Goal: Task Accomplishment & Management: Manage account settings

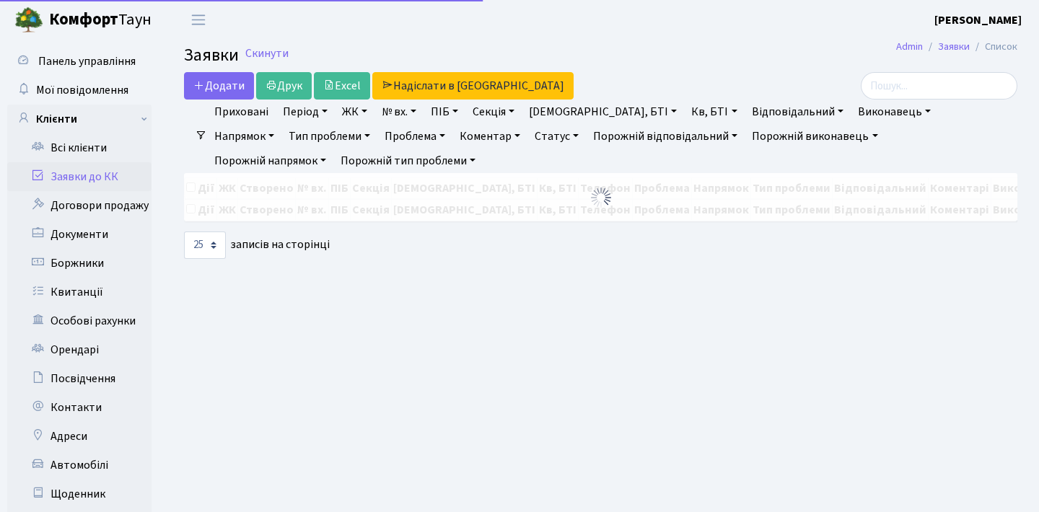
select select "25"
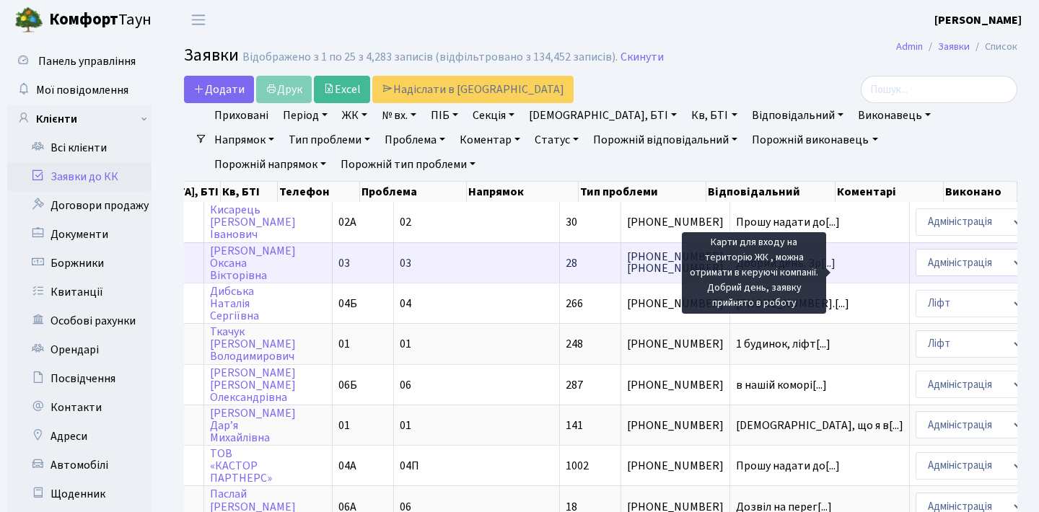
scroll to position [0, 239]
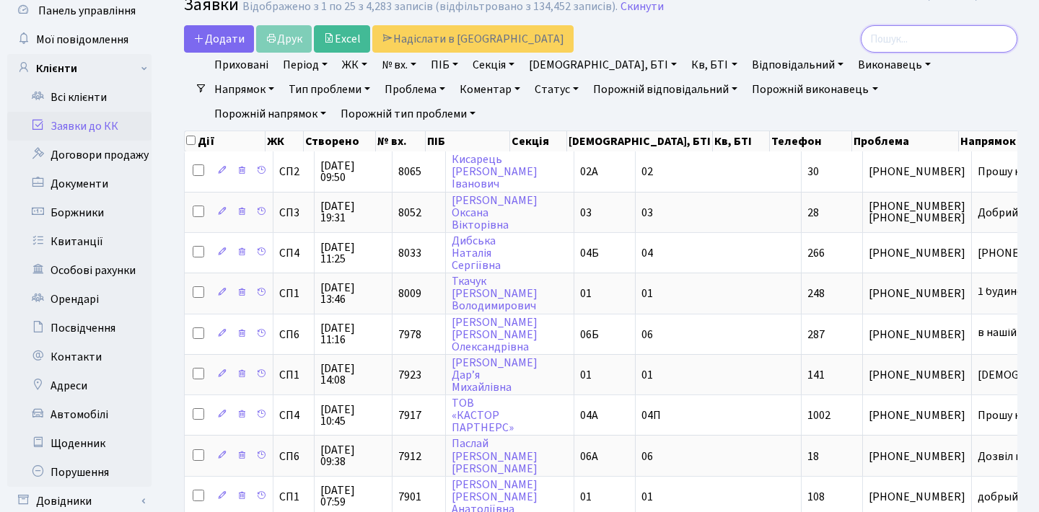
click at [930, 38] on input "search" at bounding box center [938, 38] width 156 height 27
type input "7923"
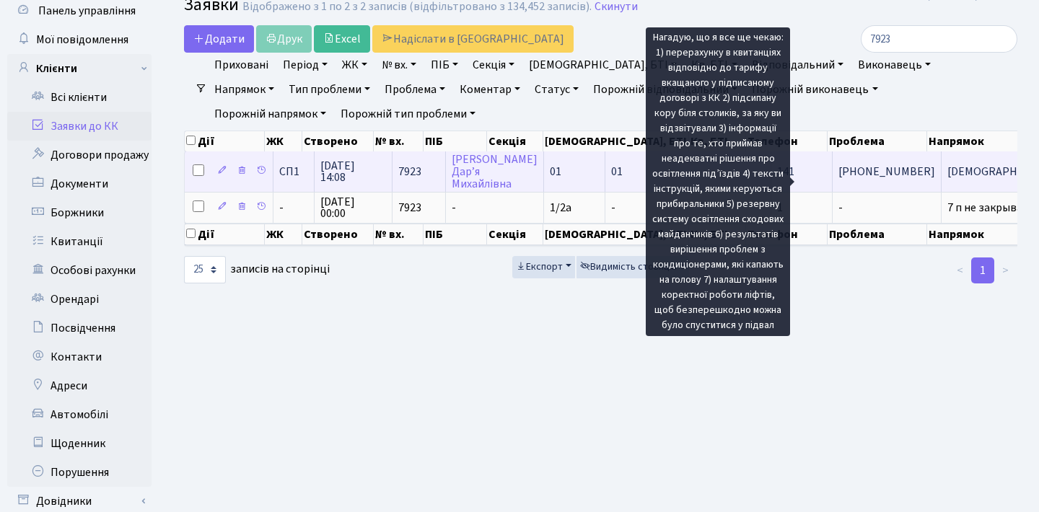
click at [947, 180] on span "[DEMOGRAPHIC_DATA], що я в[...]" at bounding box center [1030, 172] width 167 height 16
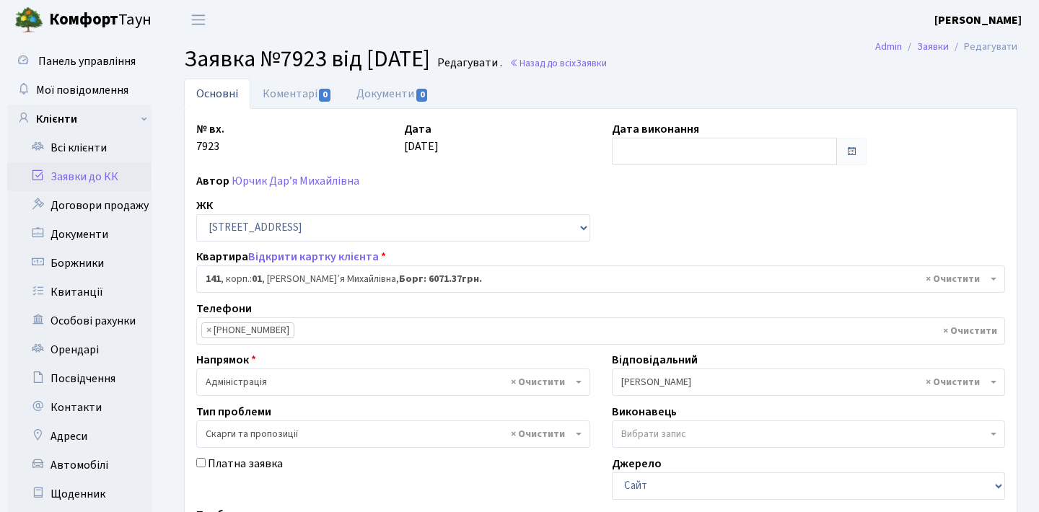
select select "20066"
select select "55"
click at [122, 182] on link "Заявки до КК" at bounding box center [79, 176] width 144 height 29
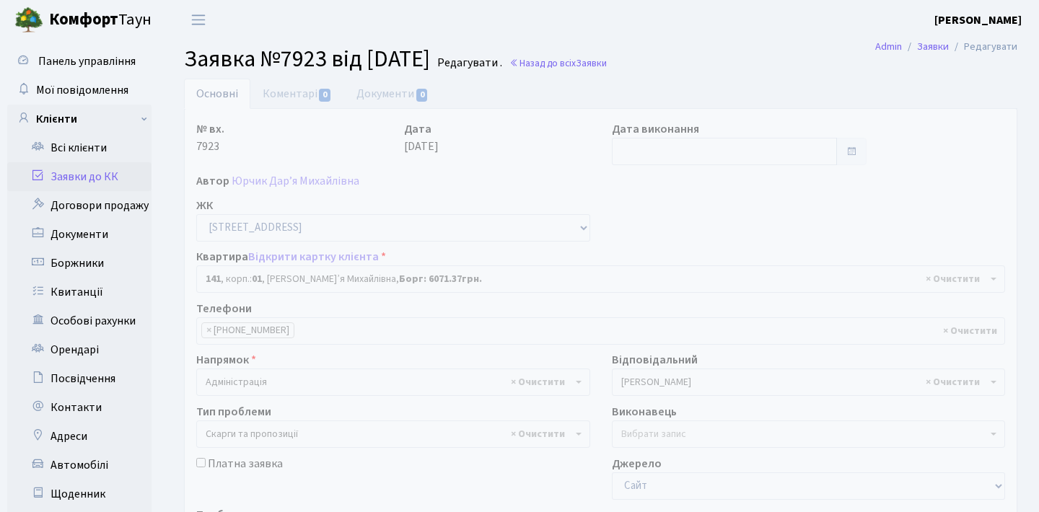
select select "20066"
select select "55"
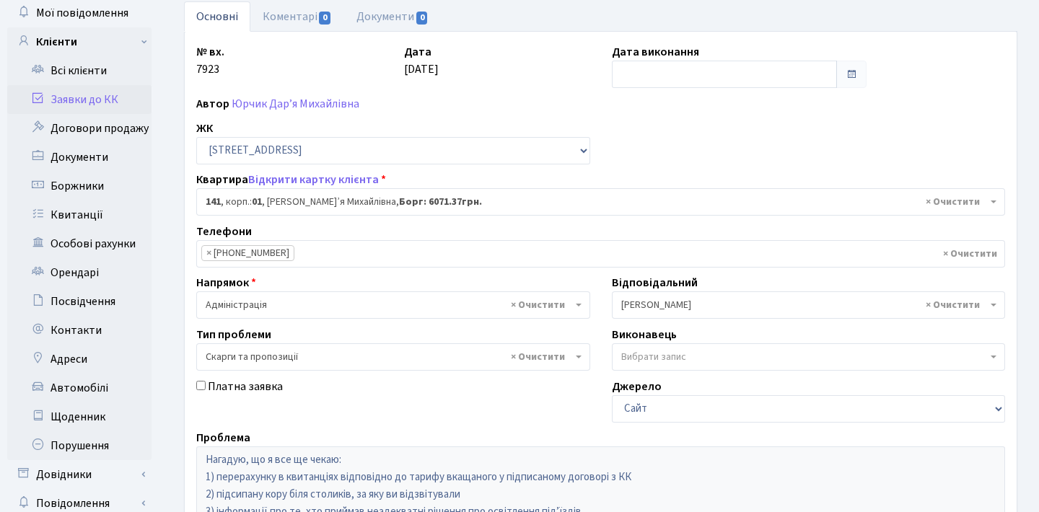
scroll to position [17, 0]
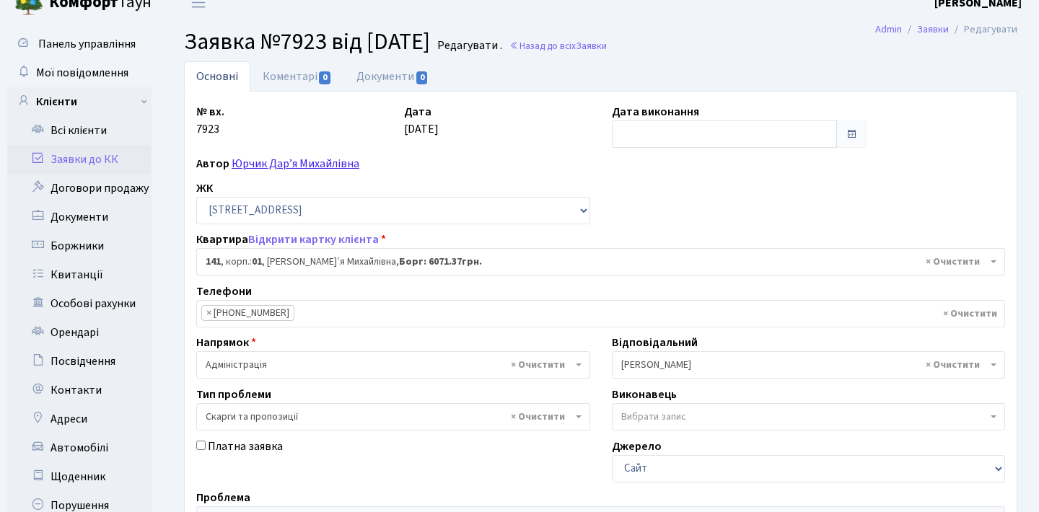
click at [296, 164] on link "Юрчик Дар’я Михайлівна" at bounding box center [296, 164] width 128 height 16
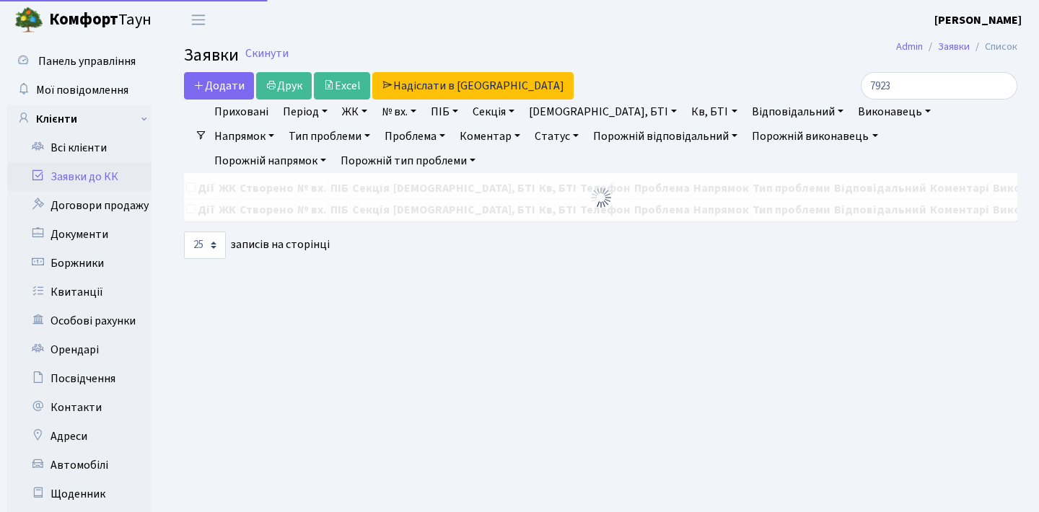
select select "25"
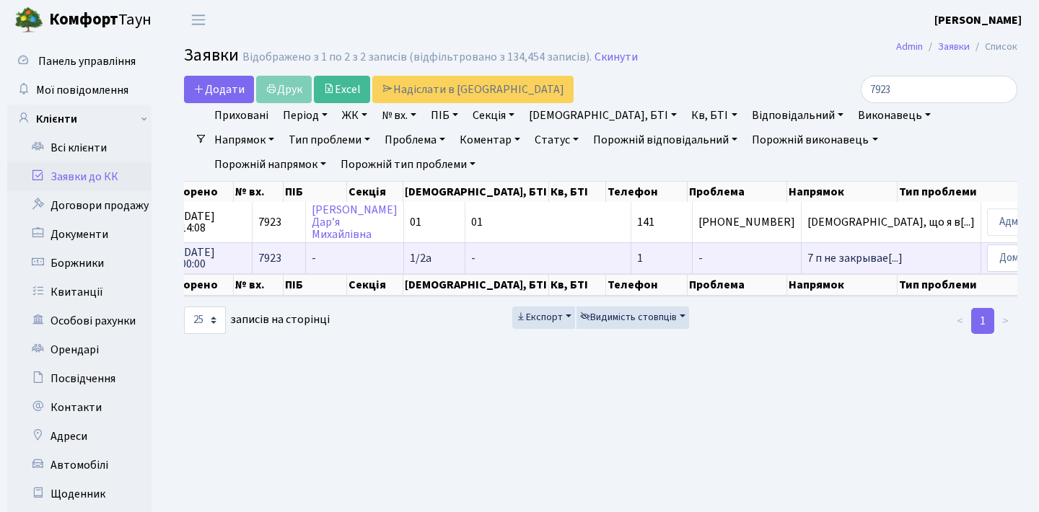
scroll to position [0, 340]
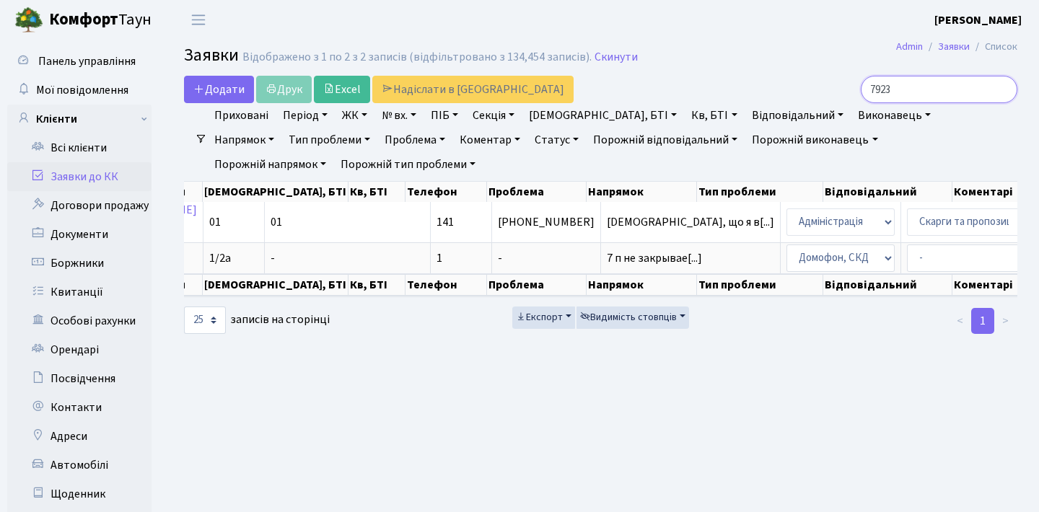
click at [997, 87] on input "7923" at bounding box center [938, 89] width 156 height 27
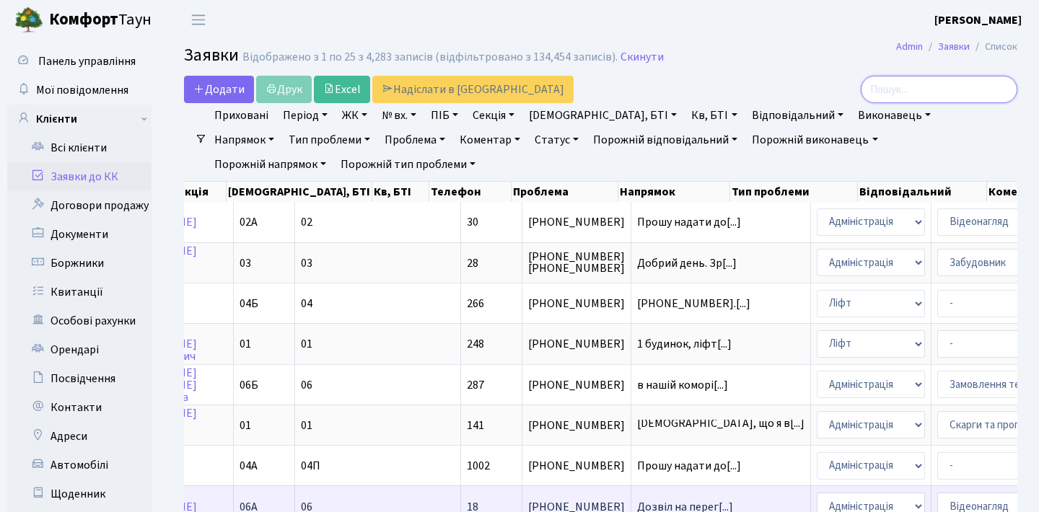
scroll to position [0, 0]
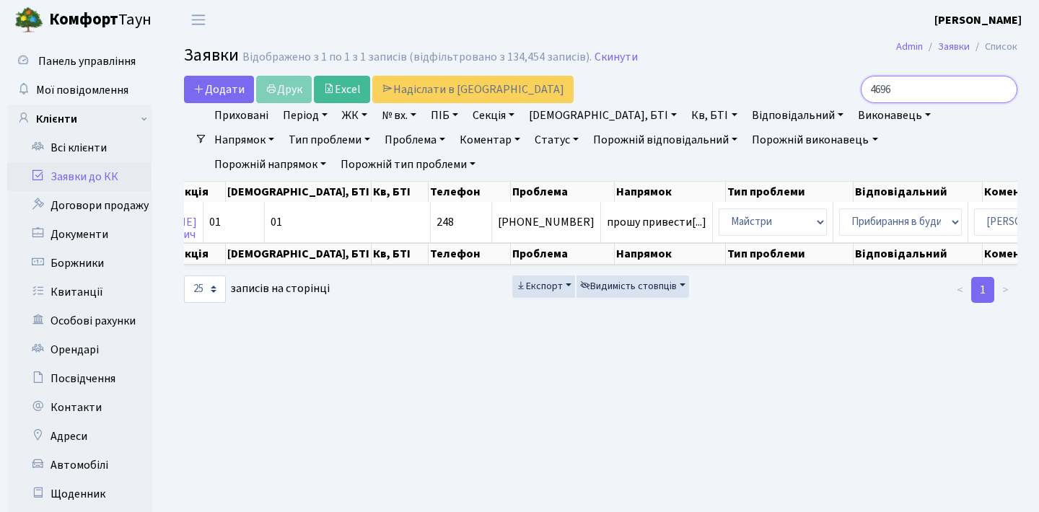
click at [922, 94] on input "4696" at bounding box center [938, 89] width 156 height 27
type input "4"
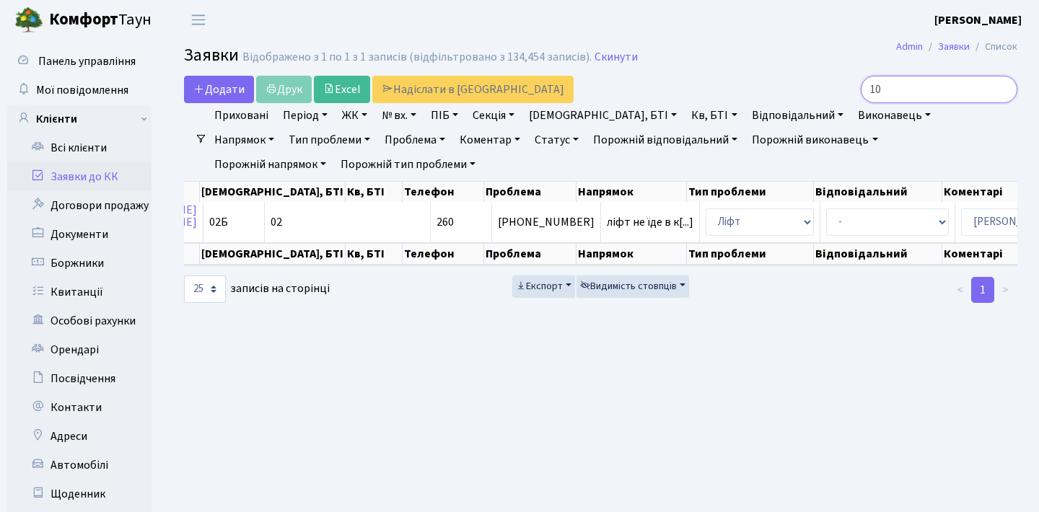
type input "1"
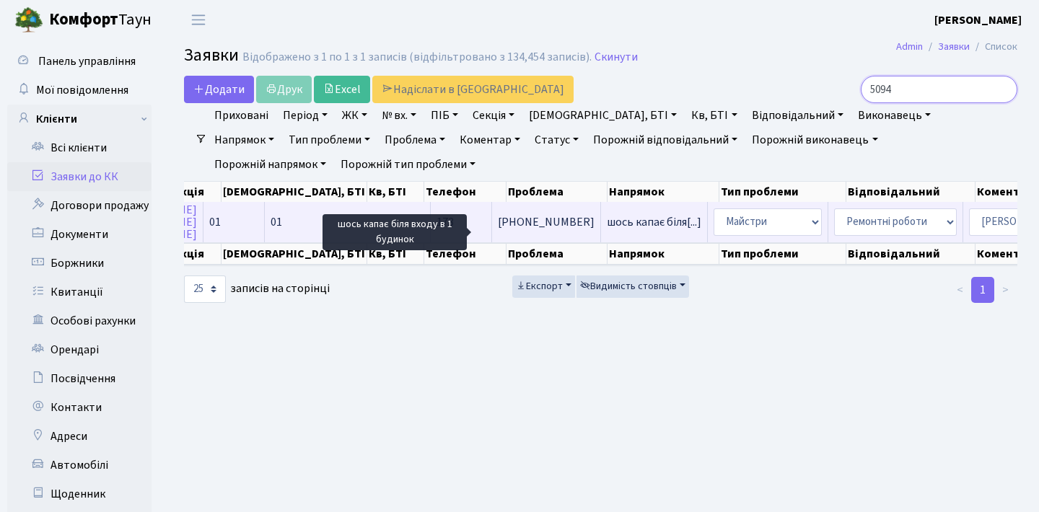
type input "5094"
click at [607, 230] on span "шось капає біля[...]" at bounding box center [654, 222] width 94 height 16
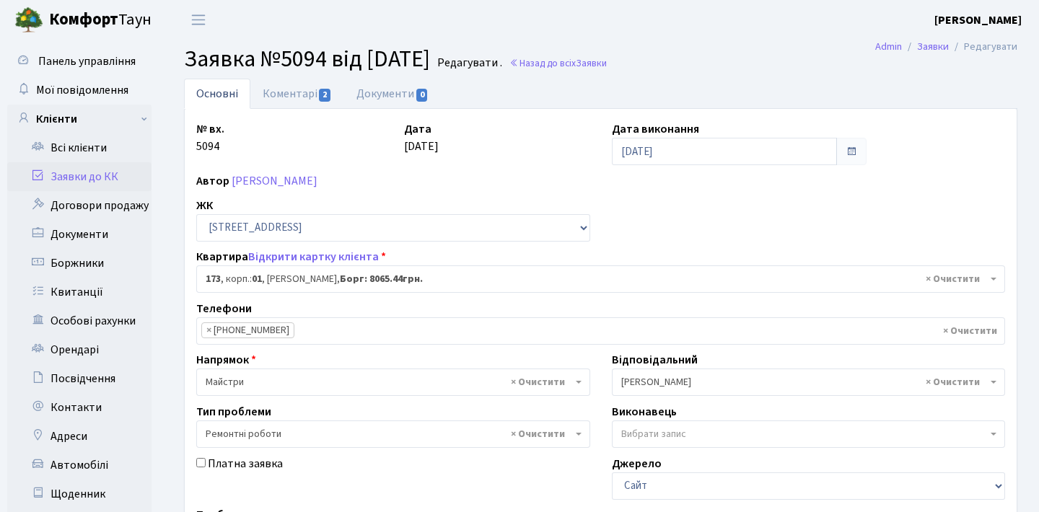
select select "20098"
select select "62"
click at [319, 87] on link "Коментарі 2" at bounding box center [297, 94] width 94 height 30
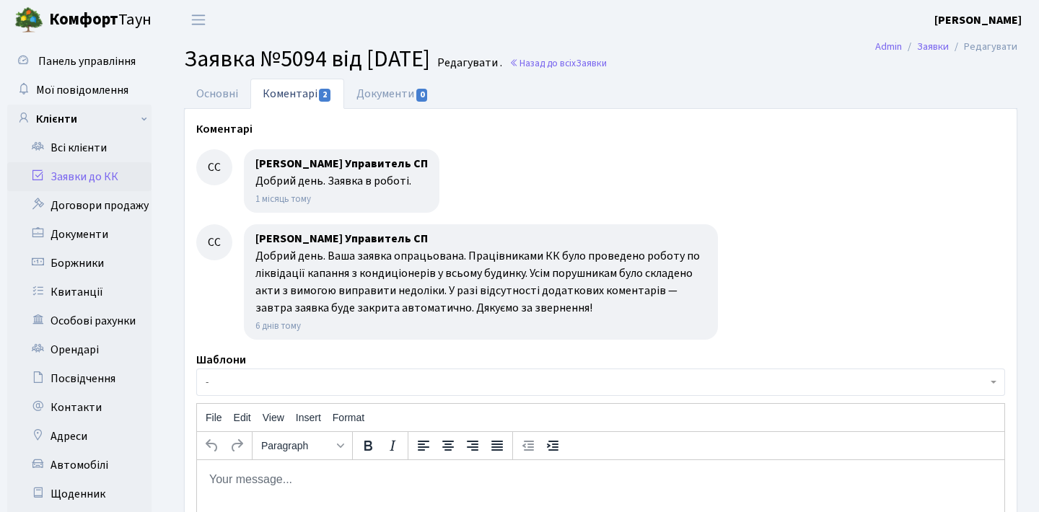
click at [429, 308] on div "Добрий день. Ваша заявка опрацьована. Працівниками КК було проведено роботу по …" at bounding box center [480, 281] width 451 height 69
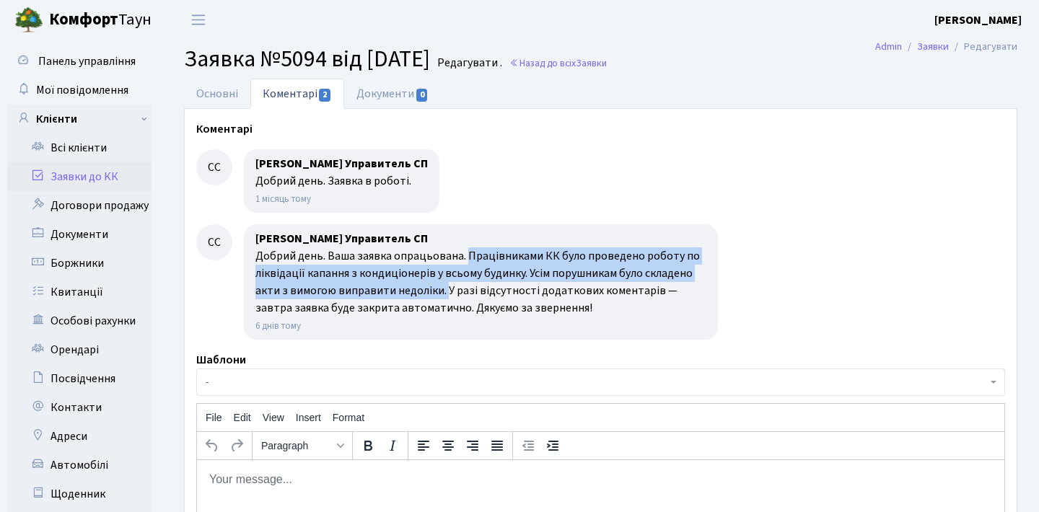
drag, startPoint x: 444, startPoint y: 289, endPoint x: 467, endPoint y: 257, distance: 40.2
click at [467, 257] on div "Добрий день. Ваша заявка опрацьована. Працівниками КК було проведено роботу по …" at bounding box center [480, 281] width 451 height 69
copy div "Працівниками КК було проведено роботу по ліквідації капання з кондиціонерів у в…"
click at [234, 100] on link "Основні" at bounding box center [217, 94] width 66 height 30
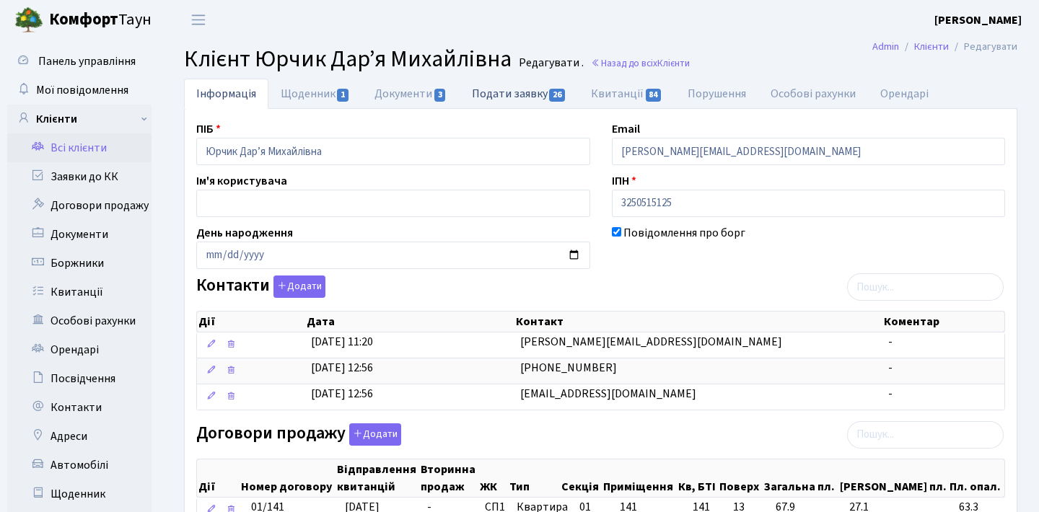
click at [495, 86] on link "Подати заявку 26" at bounding box center [518, 94] width 119 height 30
select select "25"
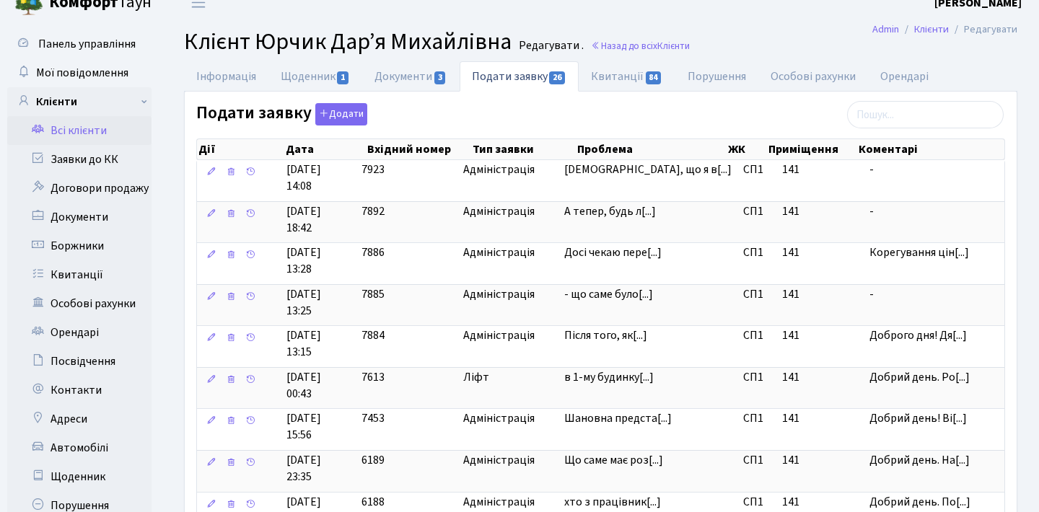
scroll to position [21, 0]
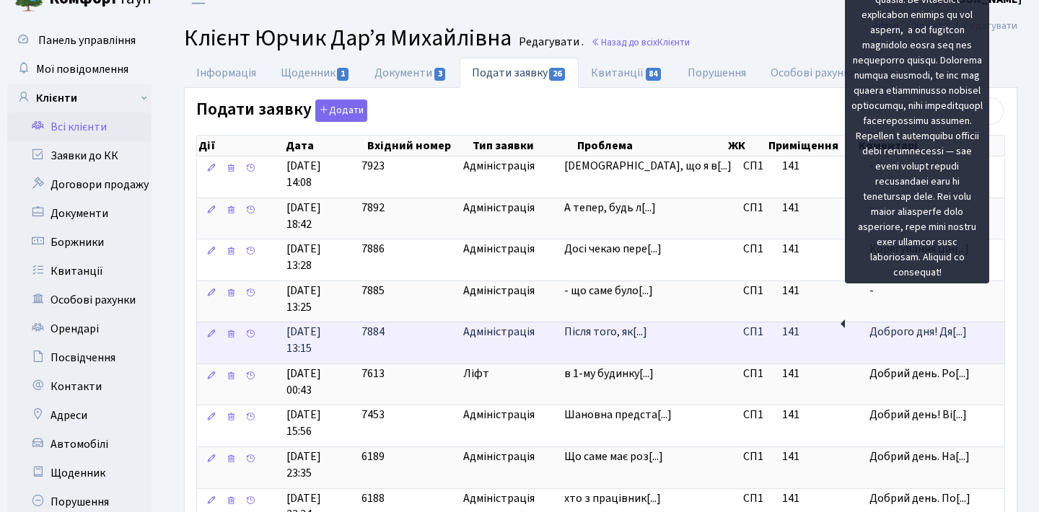
click at [881, 330] on span "Доброго дня! Дя[...]" at bounding box center [917, 332] width 97 height 16
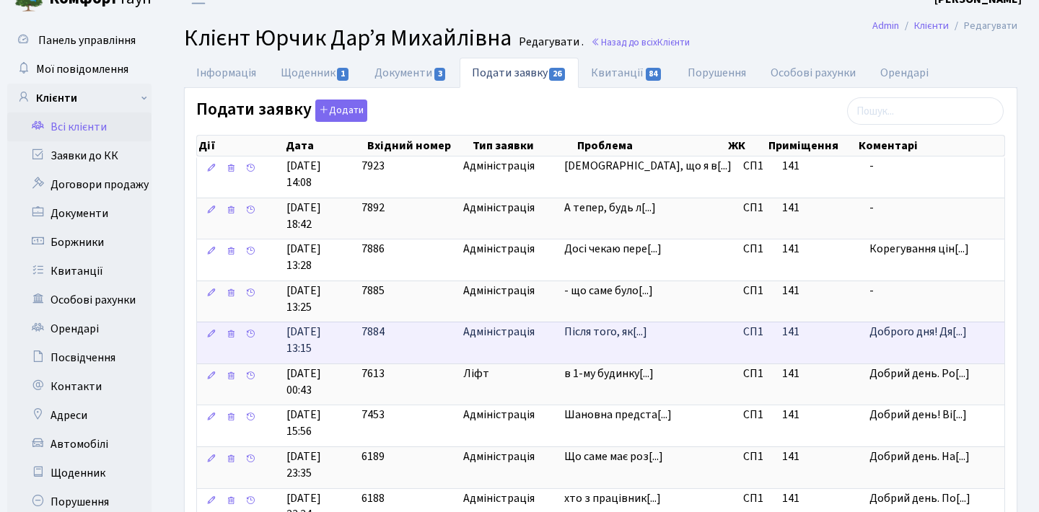
click at [595, 334] on td "Після того, як[...]" at bounding box center [647, 343] width 179 height 42
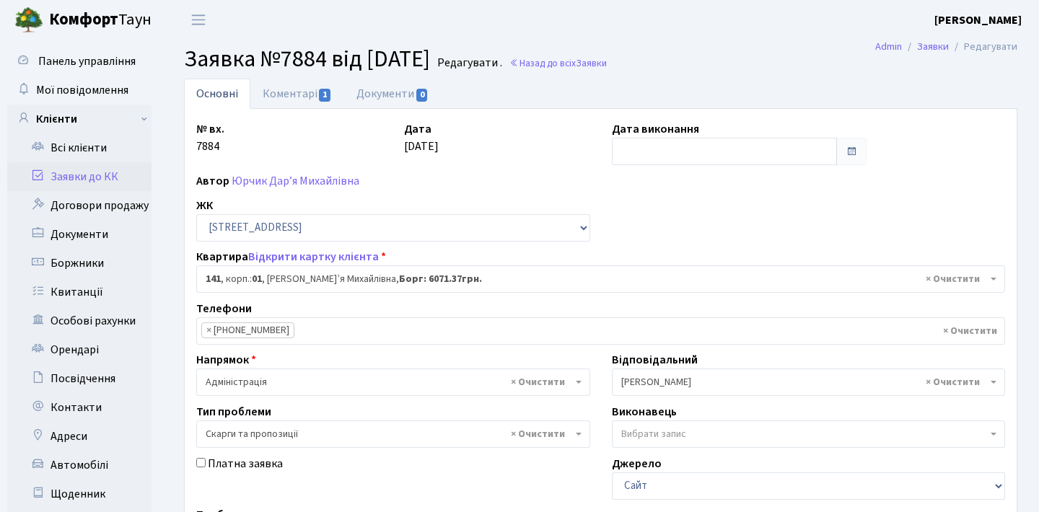
select select "20066"
select select "55"
click at [313, 101] on link "Коментарі 1" at bounding box center [297, 94] width 94 height 30
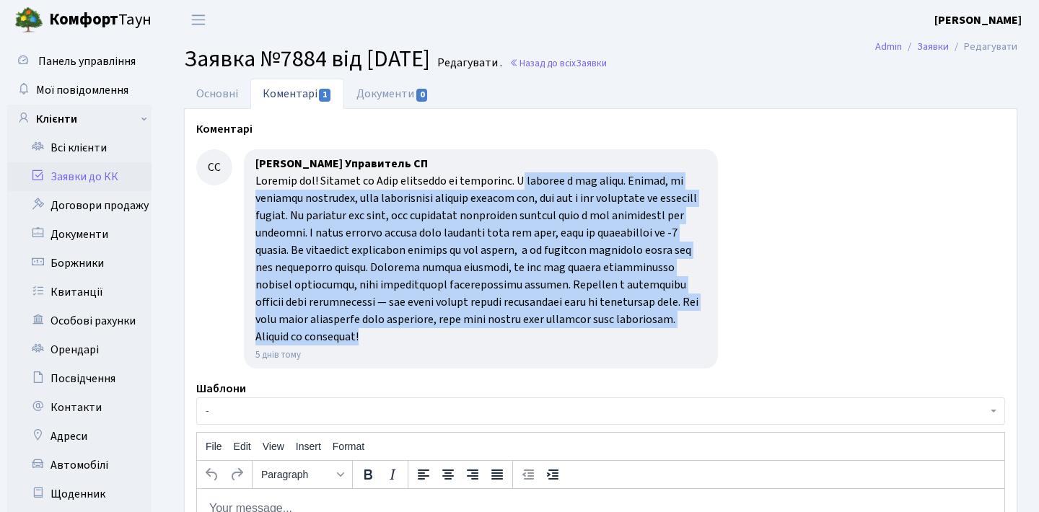
drag, startPoint x: 317, startPoint y: 357, endPoint x: 542, endPoint y: 181, distance: 286.2
click at [542, 181] on div at bounding box center [480, 258] width 451 height 173
drag, startPoint x: 541, startPoint y: 178, endPoint x: 603, endPoint y: 347, distance: 179.8
click at [604, 345] on div at bounding box center [480, 258] width 451 height 173
copy div "L ipsumdo s ame conse. Adipis, el seddoeiu temporinc, utla etdoloremag aliquae …"
